Goal: Information Seeking & Learning: Learn about a topic

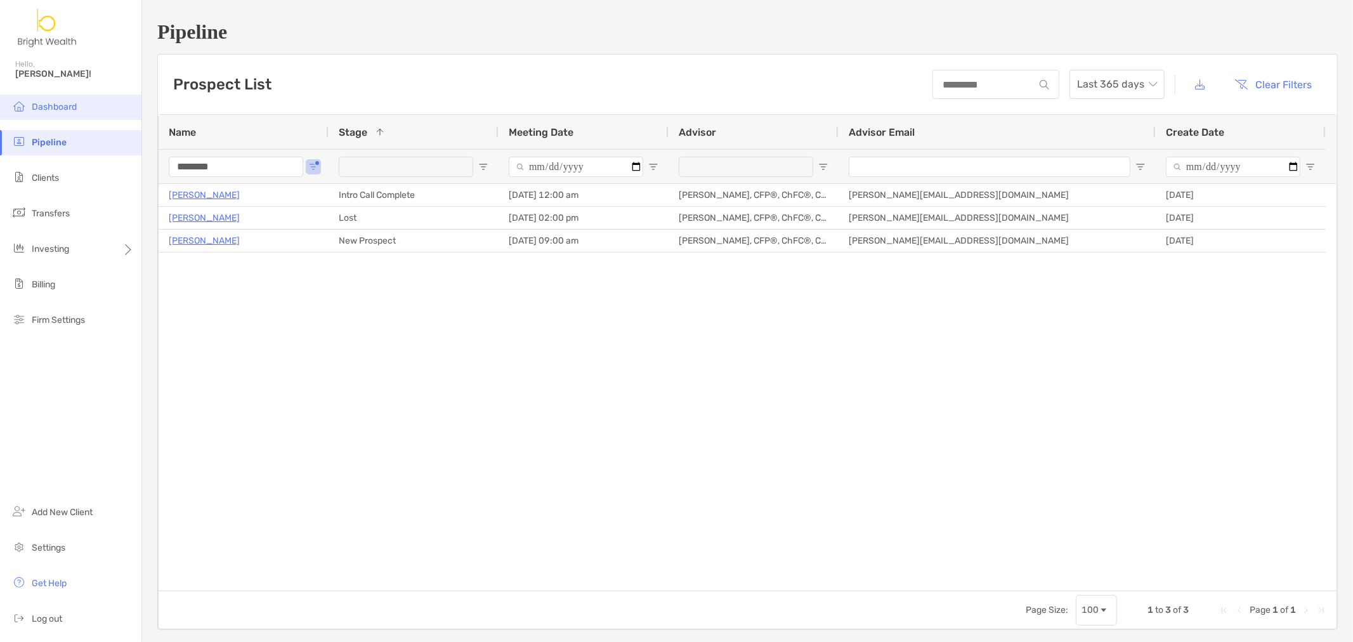
drag, startPoint x: 260, startPoint y: 174, endPoint x: 0, endPoint y: 99, distance: 270.7
click at [0, 132] on div "Pipeline Hello, Henry! Dashboard Pipeline Clients Transfers Investing Billing F…" at bounding box center [676, 321] width 1353 height 642
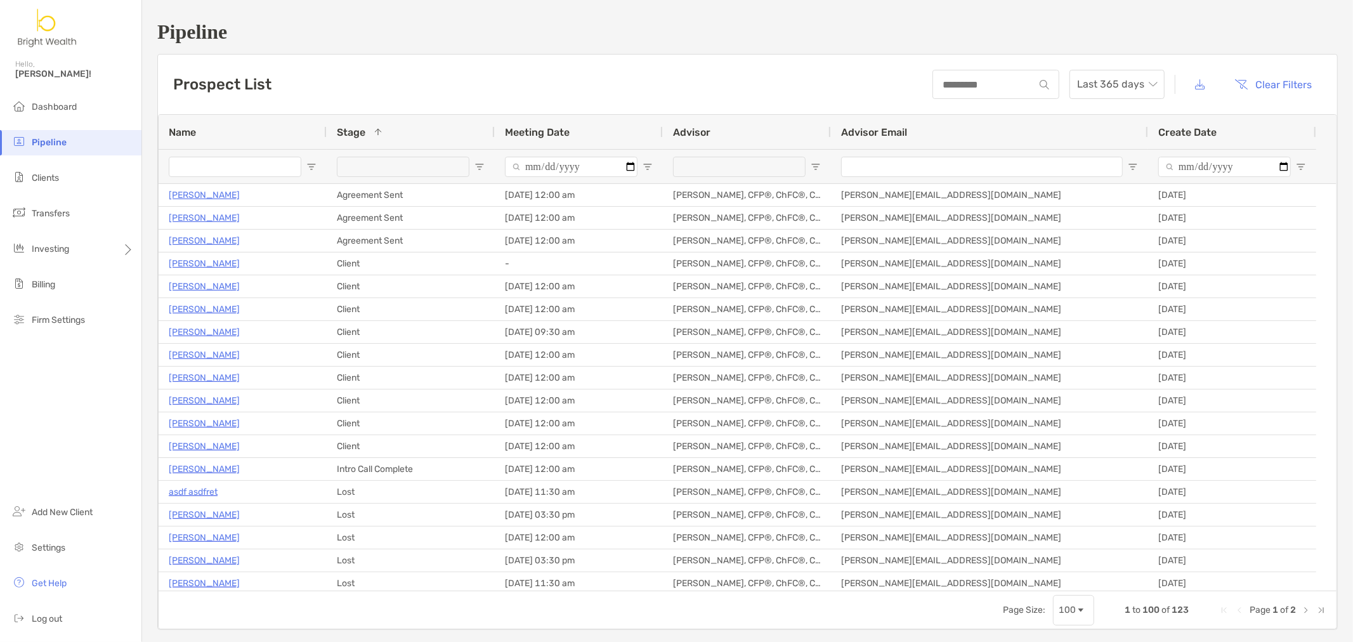
click at [313, 167] on span "Open Filter Menu" at bounding box center [311, 167] width 10 height 10
click at [453, 140] on div "Stage 1" at bounding box center [411, 132] width 148 height 34
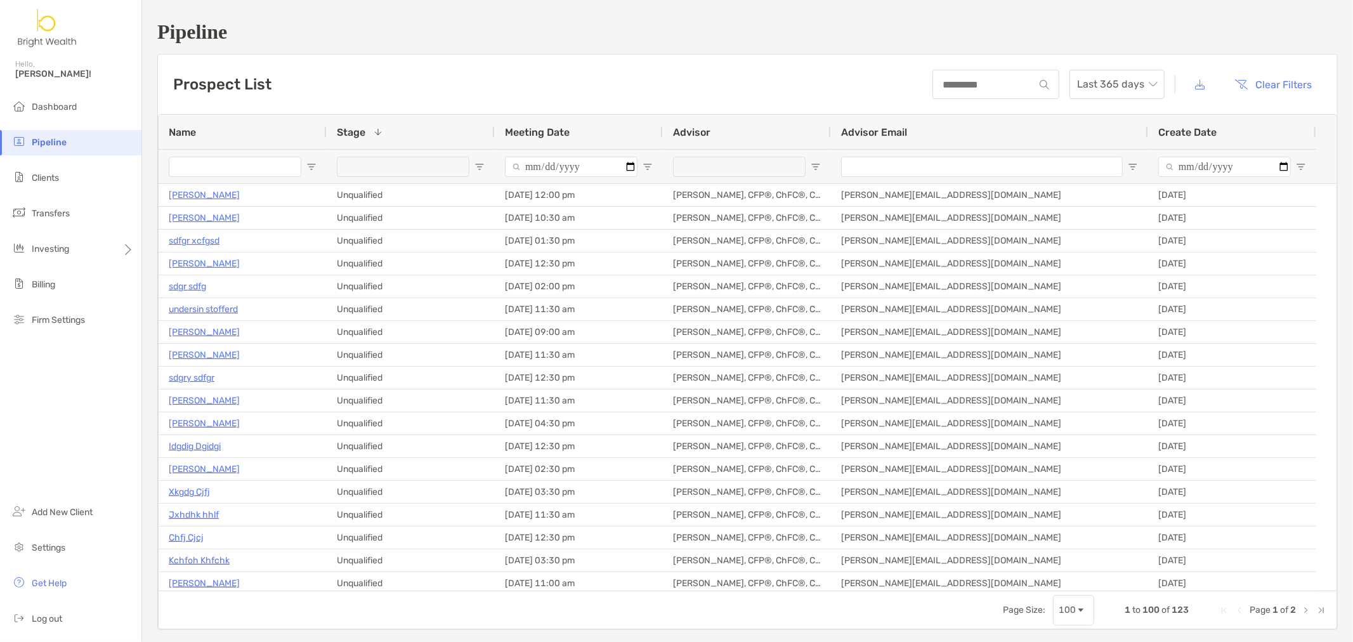
click at [472, 167] on div at bounding box center [411, 166] width 168 height 34
click at [477, 167] on span "Open Filter Menu" at bounding box center [479, 167] width 10 height 10
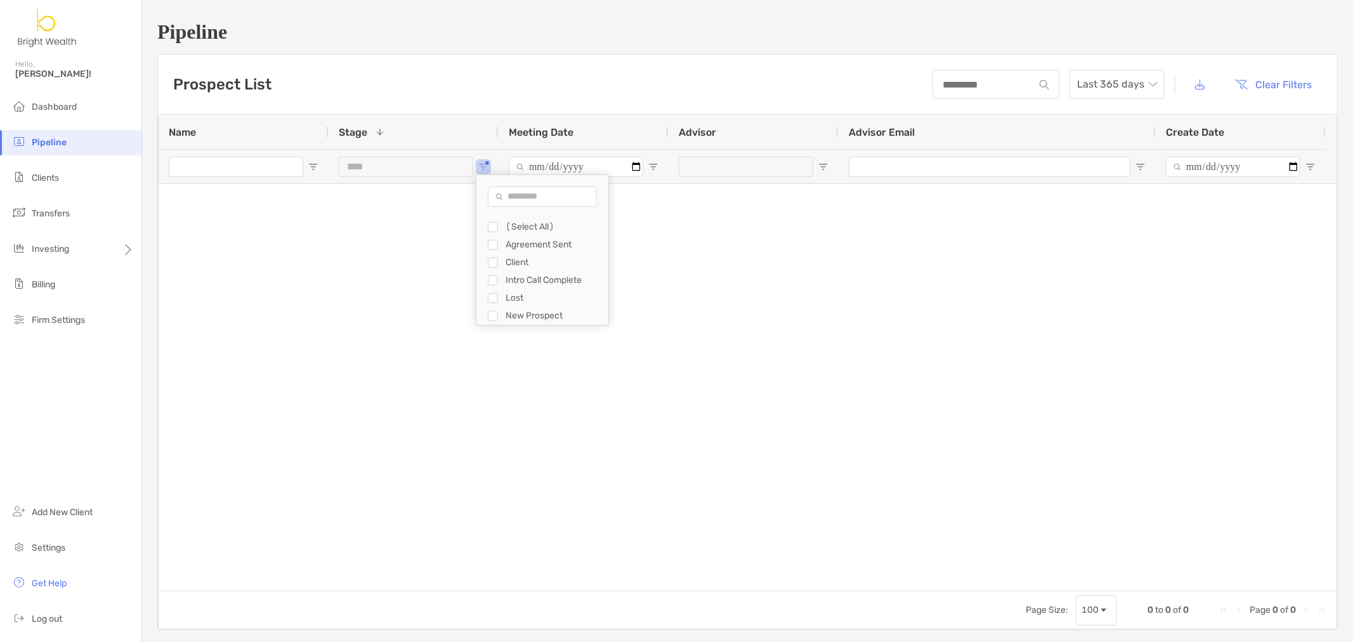
scroll to position [17, 0]
type input "**********"
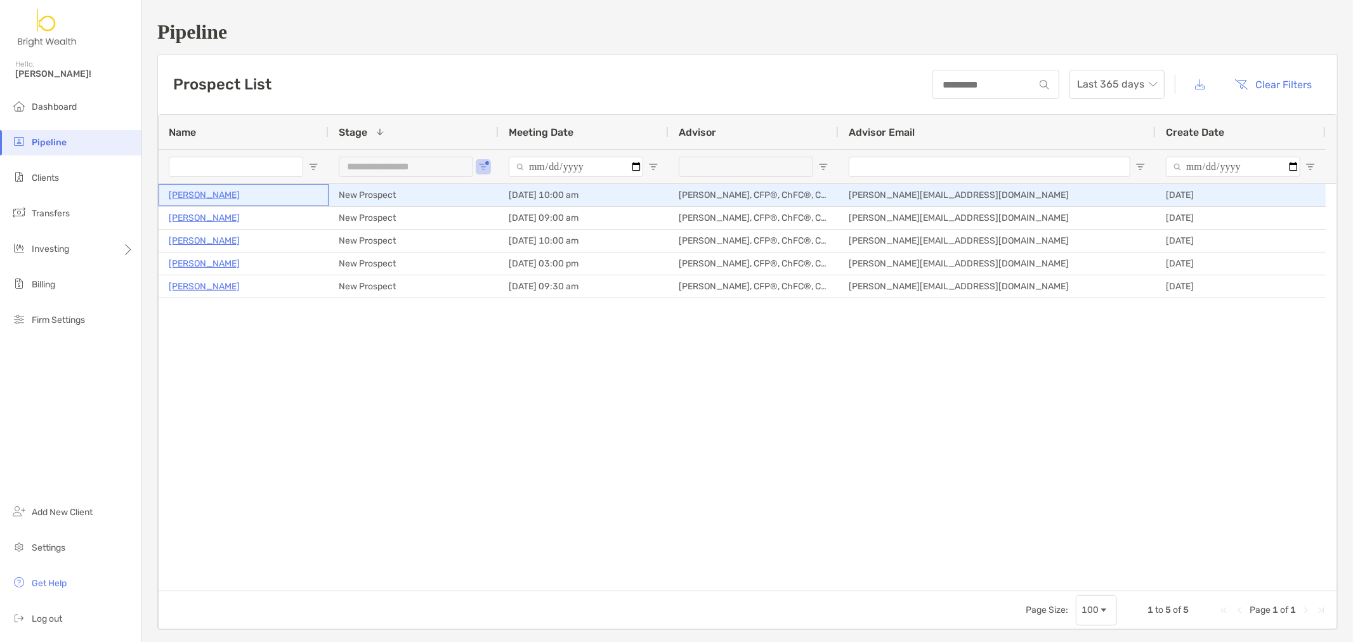
click at [219, 195] on p "[PERSON_NAME]" at bounding box center [204, 195] width 71 height 16
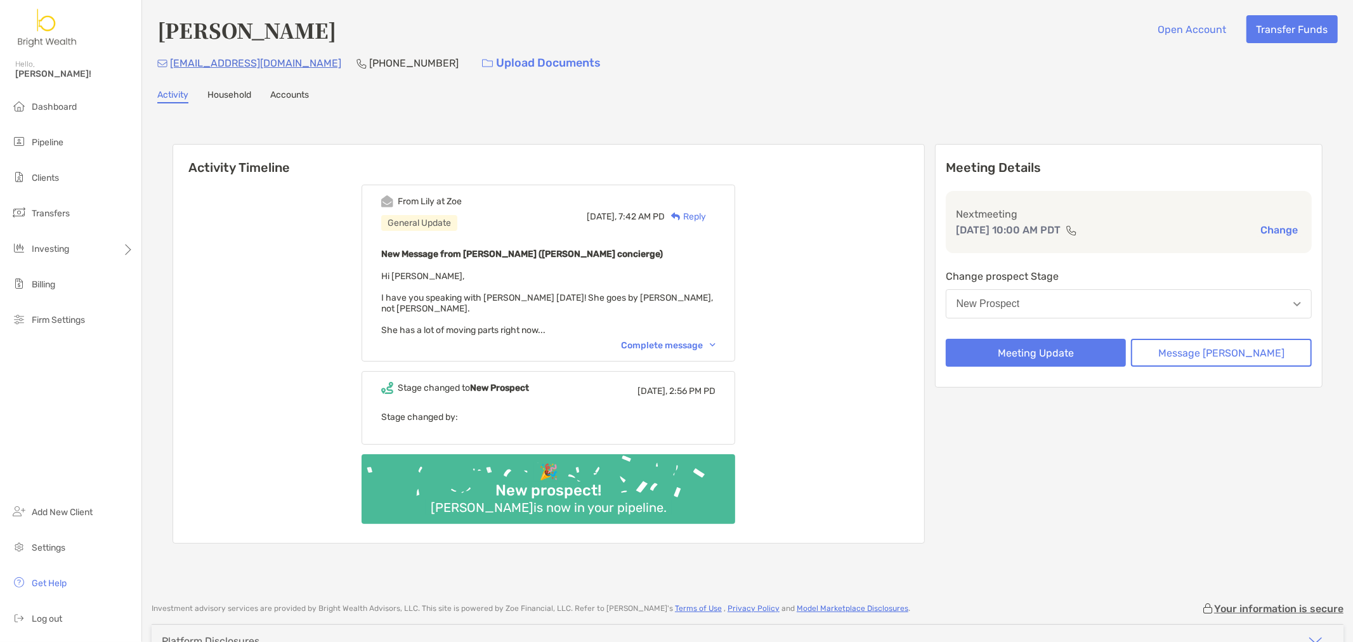
click at [687, 325] on div "From [PERSON_NAME] at [PERSON_NAME] General Update [DATE], 7:42 AM PD Reply New…" at bounding box center [547, 273] width 373 height 177
click at [686, 340] on div "Complete message" at bounding box center [668, 345] width 94 height 11
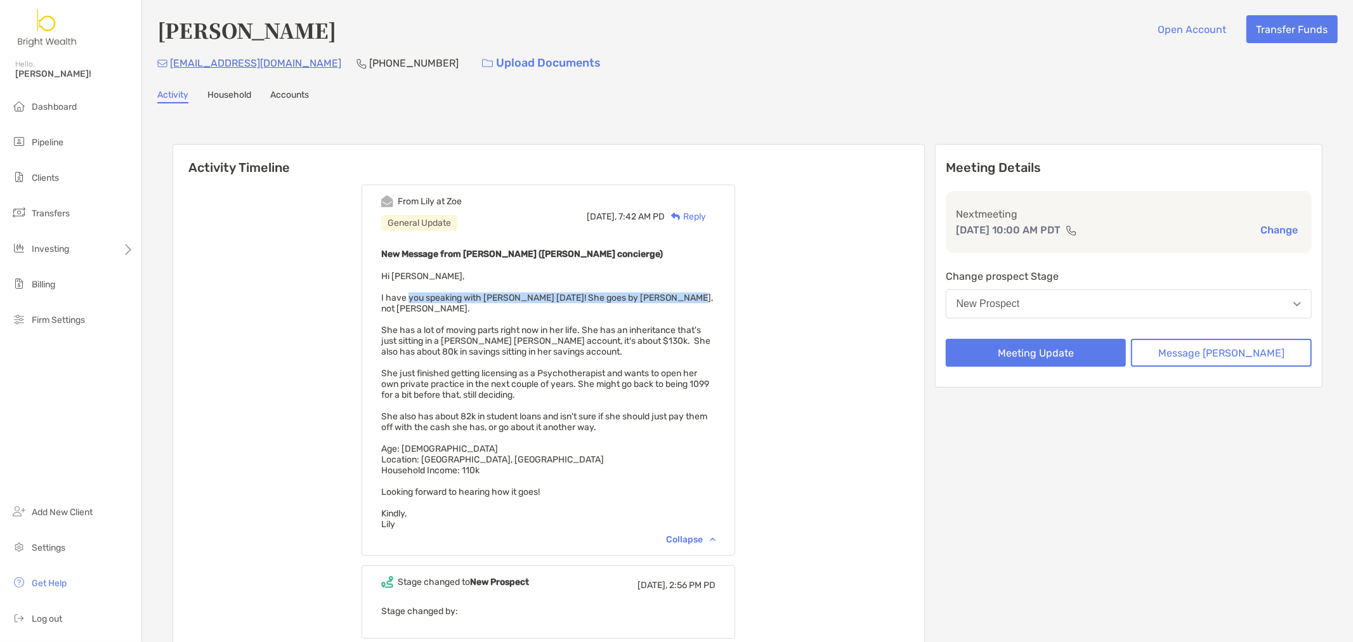
drag, startPoint x: 425, startPoint y: 299, endPoint x: 724, endPoint y: 296, distance: 298.7
click at [715, 296] on div "New Message from [PERSON_NAME] ([PERSON_NAME] concierge) Hi [PERSON_NAME], I ha…" at bounding box center [548, 387] width 334 height 283
click at [440, 323] on span "Hi [PERSON_NAME], I have you speaking with [PERSON_NAME] [DATE]! She goes by [P…" at bounding box center [547, 400] width 332 height 259
drag, startPoint x: 414, startPoint y: 320, endPoint x: 714, endPoint y: 320, distance: 299.9
click at [713, 320] on span "Hi [PERSON_NAME], I have you speaking with [PERSON_NAME] [DATE]! She goes by [P…" at bounding box center [547, 400] width 332 height 259
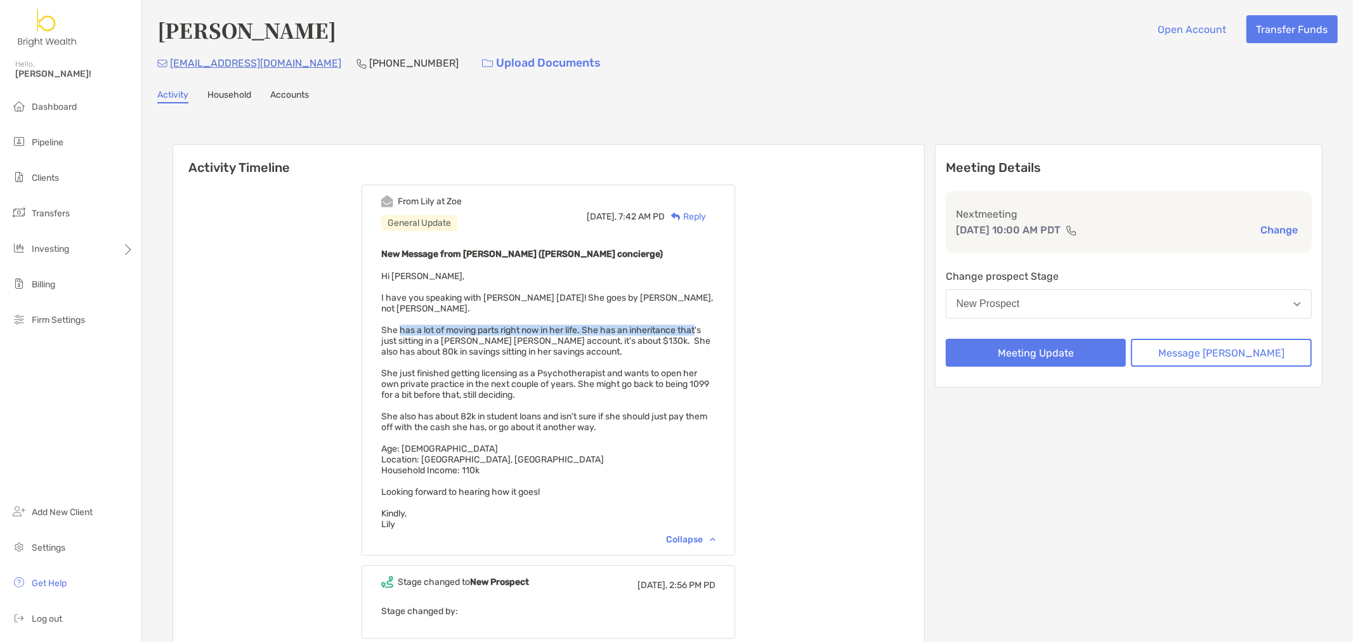
click at [713, 320] on span "Hi [PERSON_NAME], I have you speaking with [PERSON_NAME] [DATE]! She goes by [P…" at bounding box center [547, 400] width 332 height 259
drag, startPoint x: 646, startPoint y: 328, endPoint x: 692, endPoint y: 337, distance: 47.0
click at [692, 337] on div "New Message from [PERSON_NAME] ([PERSON_NAME] concierge) Hi [PERSON_NAME], I ha…" at bounding box center [548, 387] width 334 height 283
drag, startPoint x: 467, startPoint y: 361, endPoint x: 657, endPoint y: 363, distance: 190.2
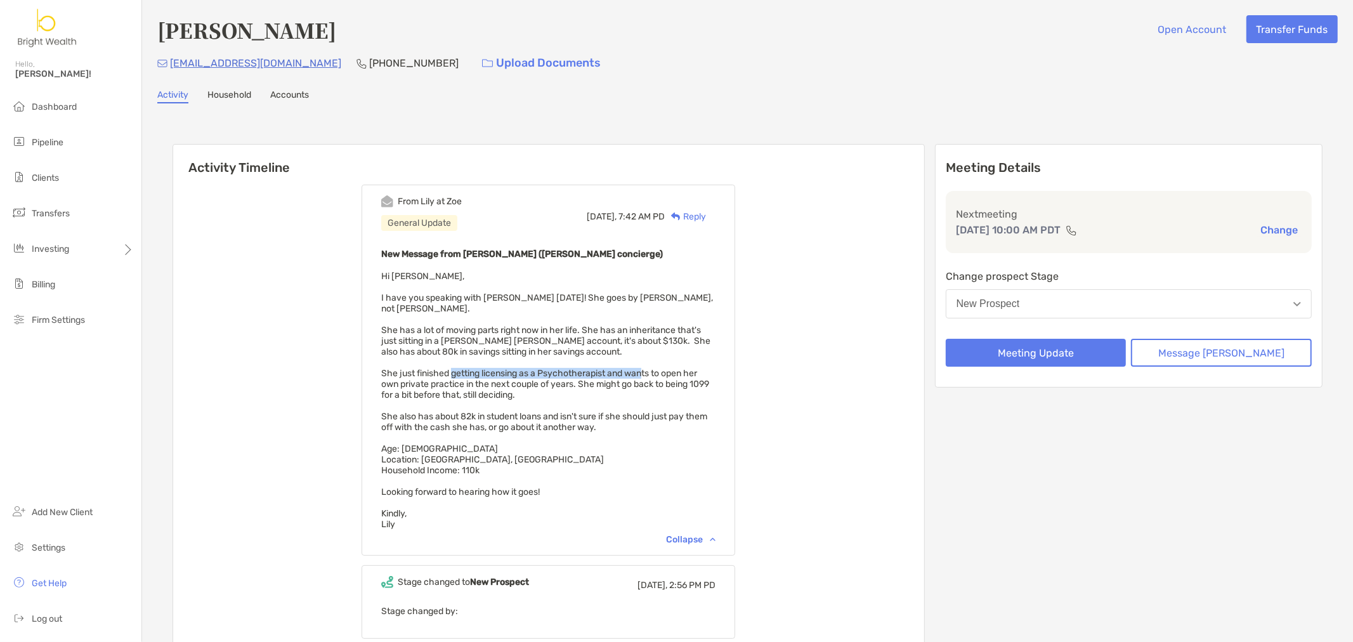
click at [657, 363] on span "Hi [PERSON_NAME], I have you speaking with [PERSON_NAME] [DATE]! She goes by [P…" at bounding box center [547, 400] width 332 height 259
click at [666, 368] on span "Hi Henry, I have you speaking with Rose today! She goes by Rose, not Rosemarie.…" at bounding box center [547, 400] width 332 height 259
drag, startPoint x: 602, startPoint y: 368, endPoint x: 655, endPoint y: 379, distance: 53.7
click at [655, 379] on div "New Message from Lily Kraus (Zoe concierge) Hi Henry, I have you speaking with …" at bounding box center [548, 387] width 334 height 283
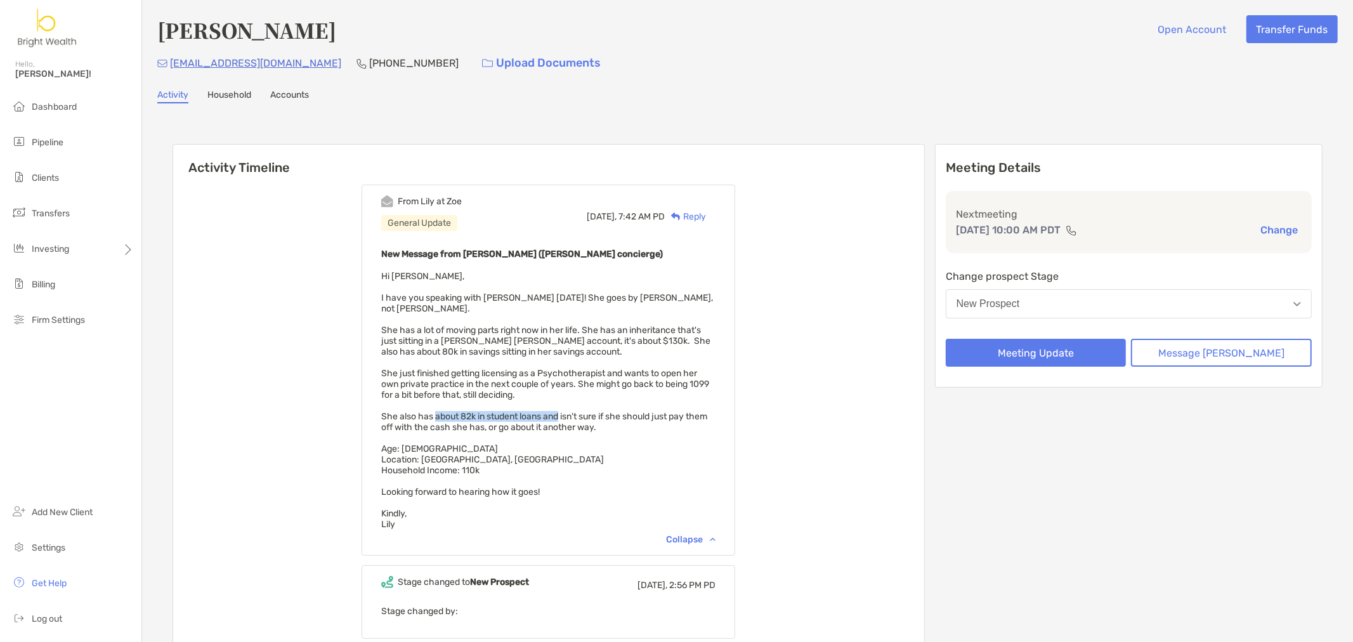
drag, startPoint x: 451, startPoint y: 403, endPoint x: 613, endPoint y: 404, distance: 162.3
click at [580, 403] on span "Hi Henry, I have you speaking with Rose today! She goes by Rose, not Rosemarie.…" at bounding box center [547, 400] width 332 height 259
drag, startPoint x: 624, startPoint y: 403, endPoint x: 709, endPoint y: 416, distance: 85.9
click at [713, 408] on div "New Message from Lily Kraus (Zoe concierge) Hi Henry, I have you speaking with …" at bounding box center [548, 387] width 334 height 283
click at [700, 426] on div "New Message from Lily Kraus (Zoe concierge) Hi Henry, I have you speaking with …" at bounding box center [548, 387] width 334 height 283
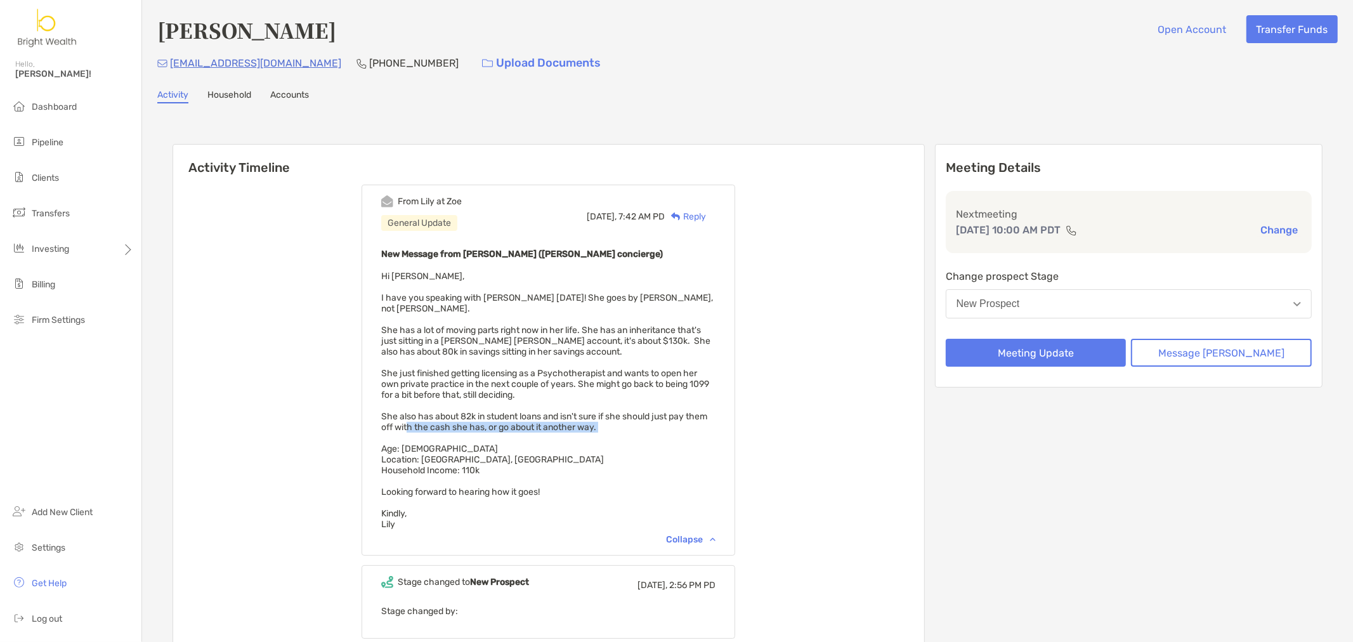
drag, startPoint x: 507, startPoint y: 417, endPoint x: 666, endPoint y: 419, distance: 158.5
click at [666, 419] on div "New Message from Lily Kraus (Zoe concierge) Hi Henry, I have you speaking with …" at bounding box center [548, 387] width 334 height 283
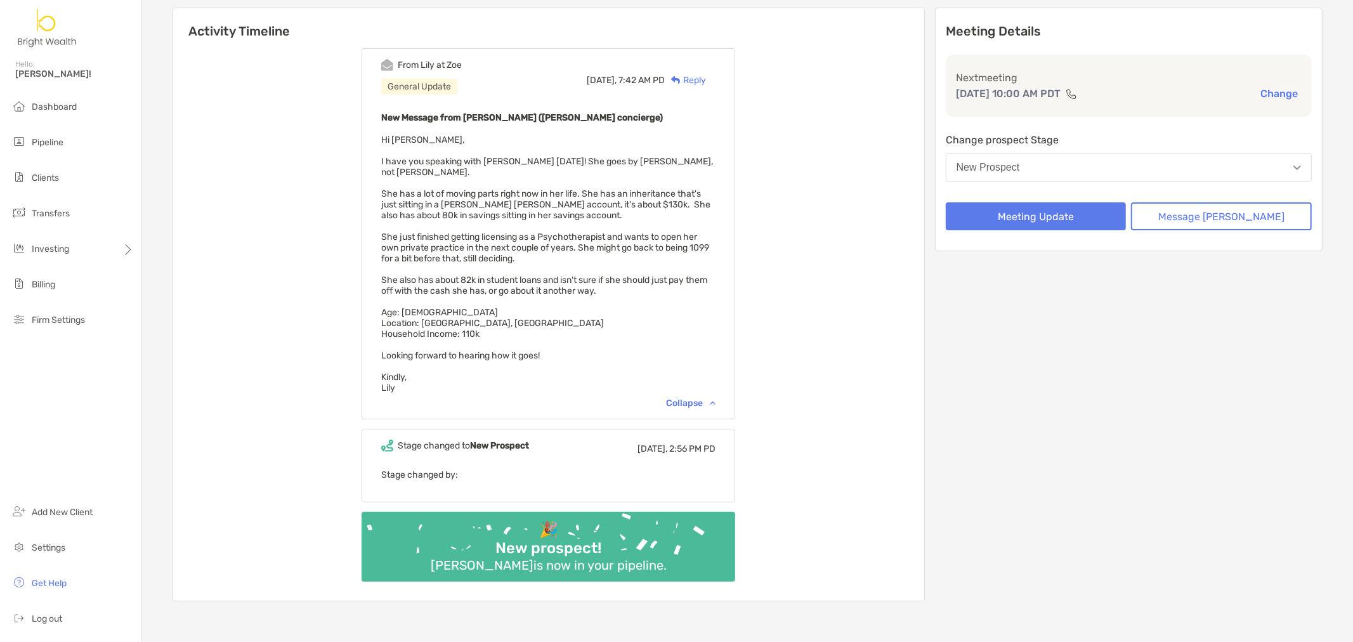
scroll to position [111, 0]
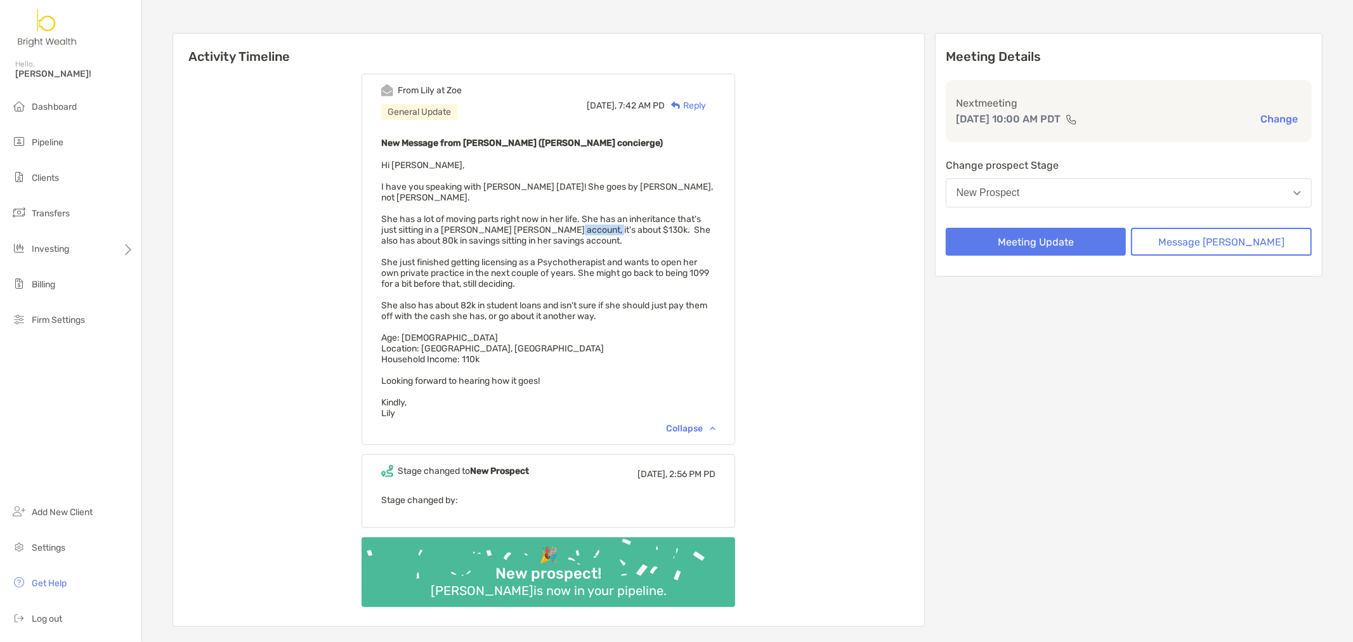
drag, startPoint x: 562, startPoint y: 218, endPoint x: 602, endPoint y: 216, distance: 40.6
click at [602, 216] on span "Hi Henry, I have you speaking with Rose today! She goes by Rose, not Rosemarie.…" at bounding box center [547, 289] width 332 height 259
click at [607, 217] on span "Hi Henry, I have you speaking with Rose today! She goes by Rose, not Rosemarie.…" at bounding box center [547, 289] width 332 height 259
drag, startPoint x: 604, startPoint y: 214, endPoint x: 621, endPoint y: 214, distance: 17.8
click at [620, 214] on span "Hi Henry, I have you speaking with Rose today! She goes by Rose, not Rosemarie.…" at bounding box center [547, 289] width 332 height 259
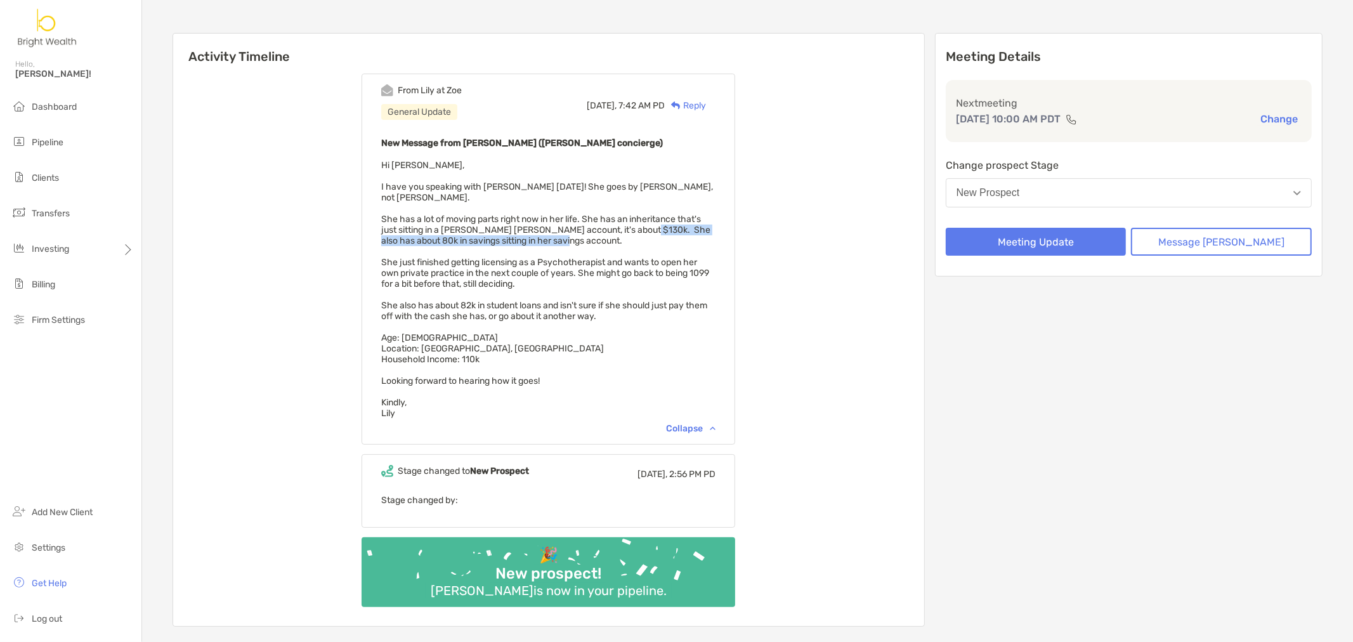
drag, startPoint x: 646, startPoint y: 217, endPoint x: 698, endPoint y: 223, distance: 52.3
click at [698, 223] on div "New Message from Lily Kraus (Zoe concierge) Hi Henry, I have you speaking with …" at bounding box center [548, 276] width 334 height 283
click at [715, 230] on div "New Message from Lily Kraus (Zoe concierge) Hi Henry, I have you speaking with …" at bounding box center [548, 276] width 334 height 283
drag, startPoint x: 422, startPoint y: 219, endPoint x: 626, endPoint y: 230, distance: 204.5
click at [626, 230] on div "New Message from Lily Kraus (Zoe concierge) Hi Henry, I have you speaking with …" at bounding box center [548, 276] width 334 height 283
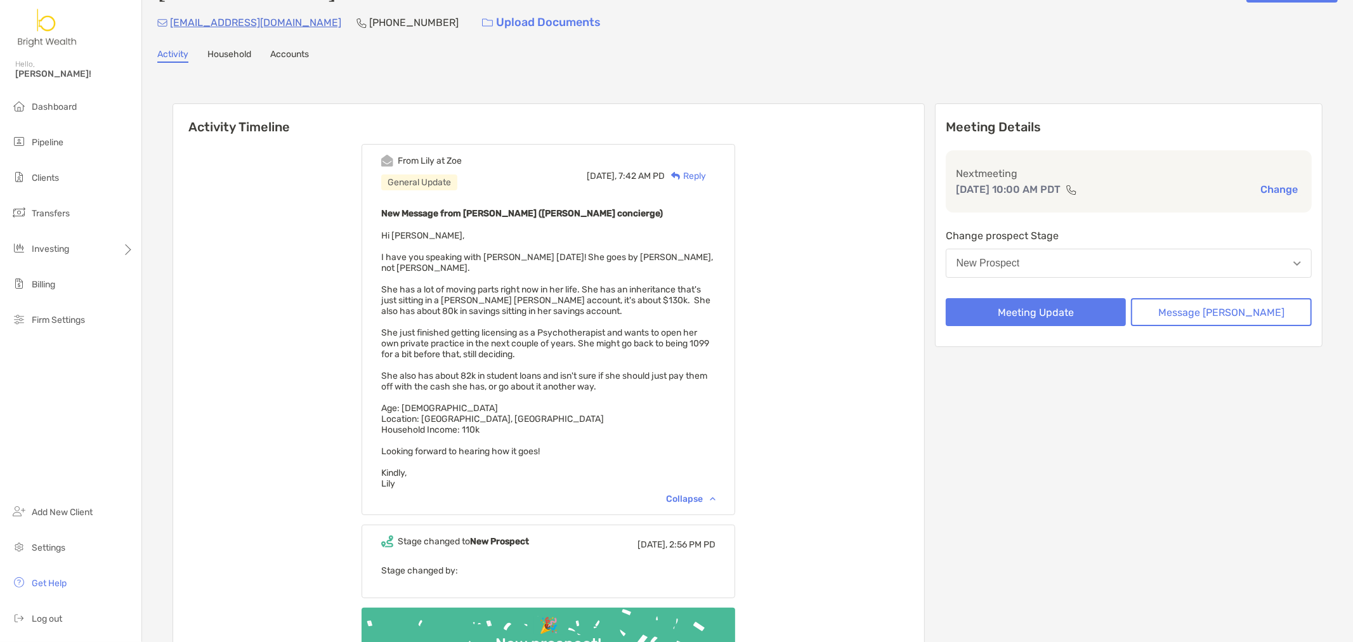
click at [924, 422] on div "From Lily at Zoe General Update Today, 7:42 AM PD Reply New Message from Lily K…" at bounding box center [548, 415] width 751 height 562
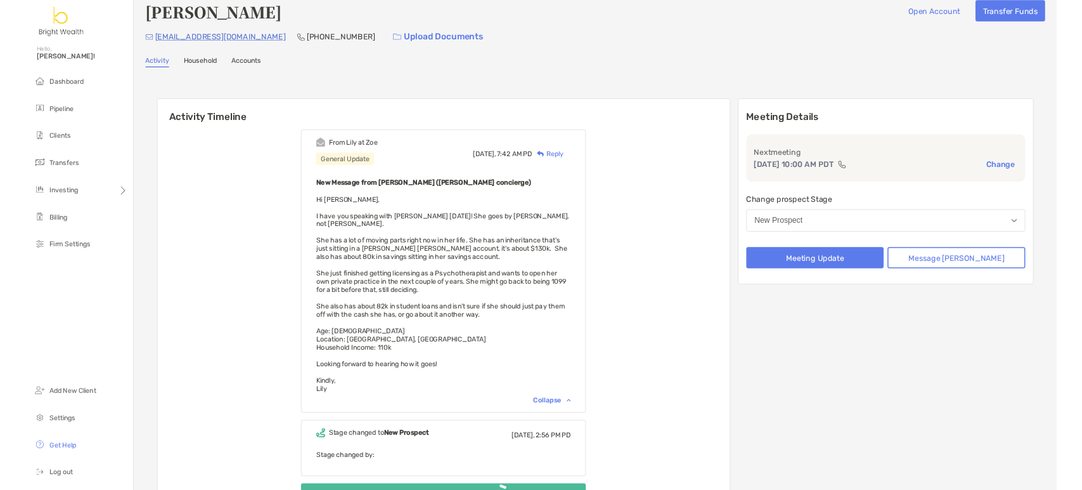
scroll to position [0, 0]
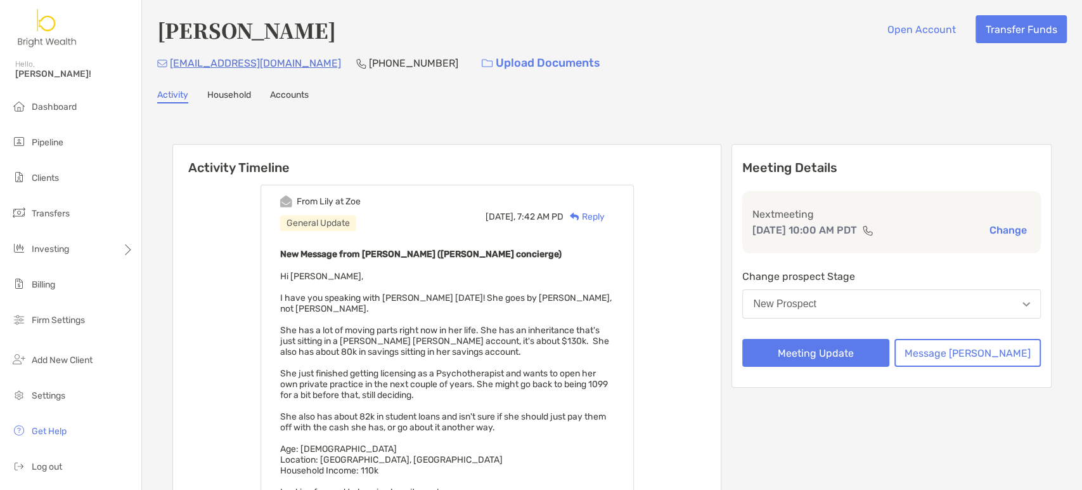
click at [336, 39] on h4 "[PERSON_NAME]" at bounding box center [246, 29] width 179 height 29
copy h4 "[PERSON_NAME]"
click at [618, 110] on div "Rosemarie Dahlstrom Open Account Transfer Funds rosedahlstrom@gmail.com (949) 3…" at bounding box center [612, 392] width 940 height 784
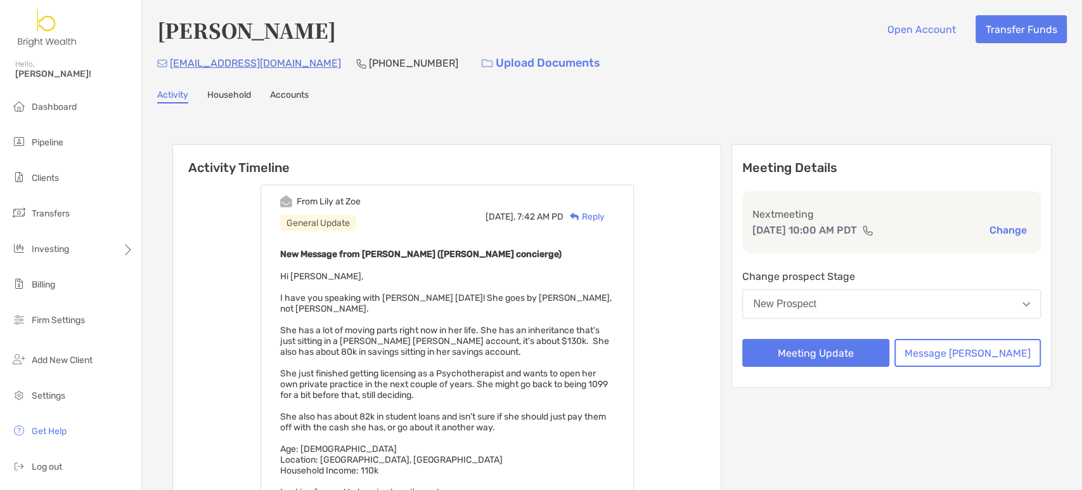
click at [739, 135] on div "Activity Timeline From Lily at Zoe General Update Today, 7:42 AM PD Reply New M…" at bounding box center [611, 442] width 879 height 622
click at [741, 136] on div "Activity Timeline From Lily at Zoe General Update Today, 7:42 AM PD Reply New M…" at bounding box center [611, 442] width 879 height 622
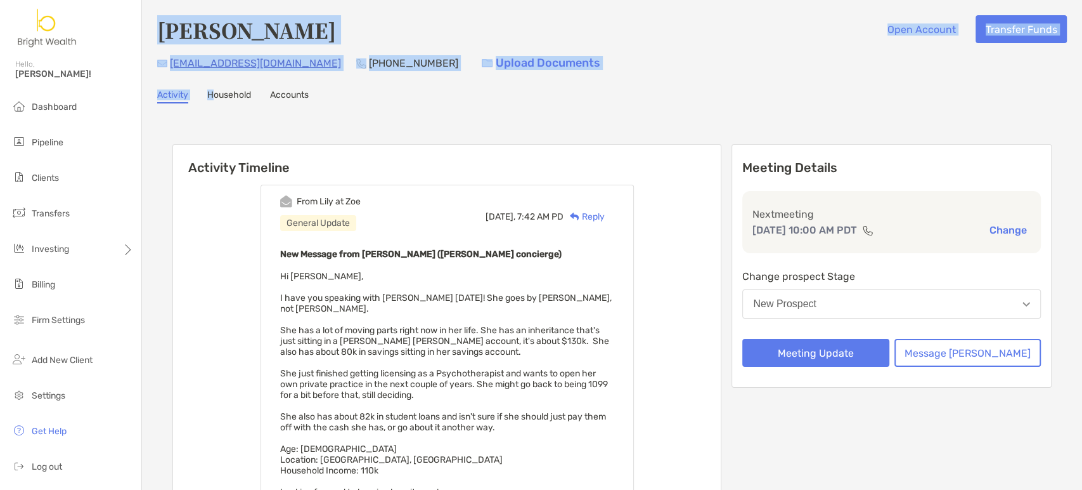
drag, startPoint x: 147, startPoint y: 11, endPoint x: 217, endPoint y: 89, distance: 104.6
click at [217, 89] on div "Rosemarie Dahlstrom Open Account Transfer Funds rosedahlstrom@gmail.com (949) 3…" at bounding box center [612, 392] width 940 height 784
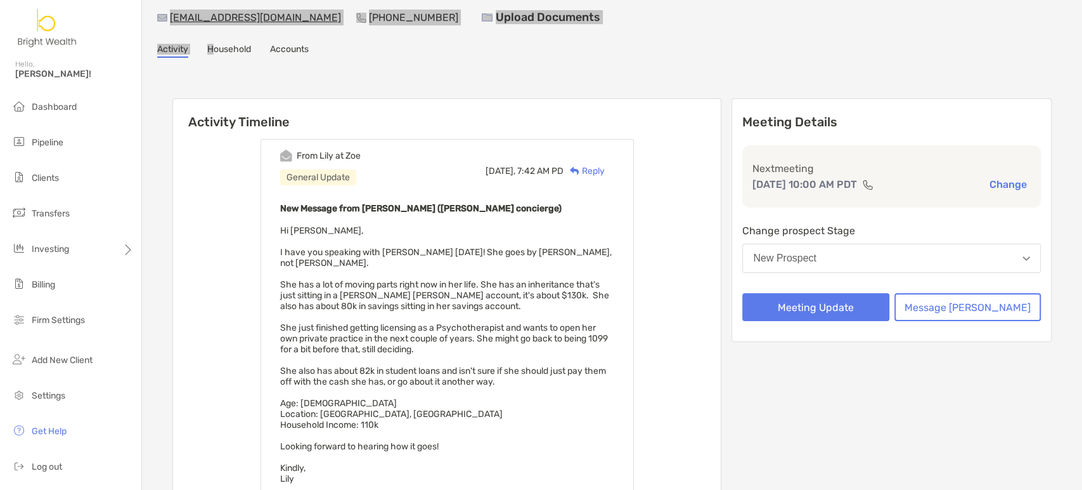
scroll to position [70, 0]
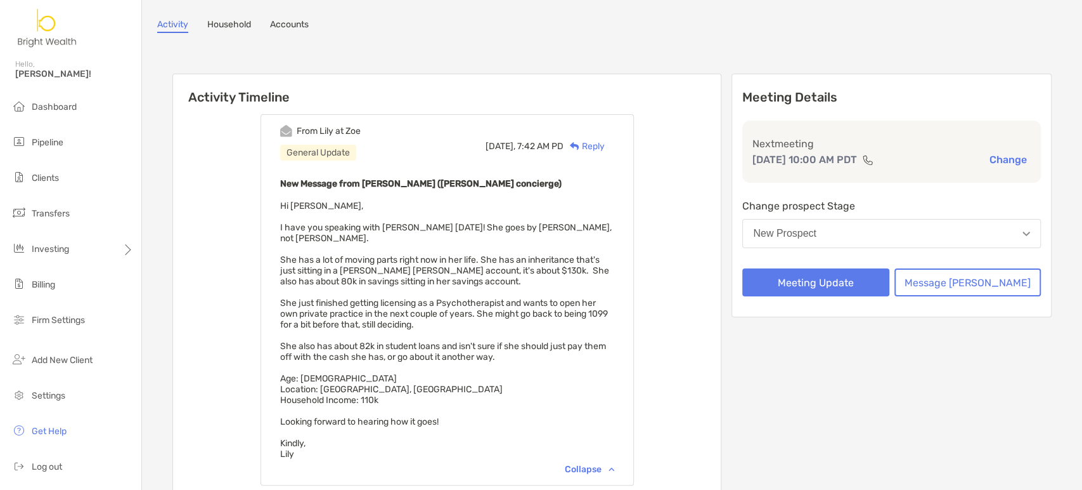
click at [721, 342] on div "From Lily at Zoe General Update Today, 7:42 AM PD Reply New Message from Lily K…" at bounding box center [447, 386] width 548 height 562
